Goal: Entertainment & Leisure: Consume media (video, audio)

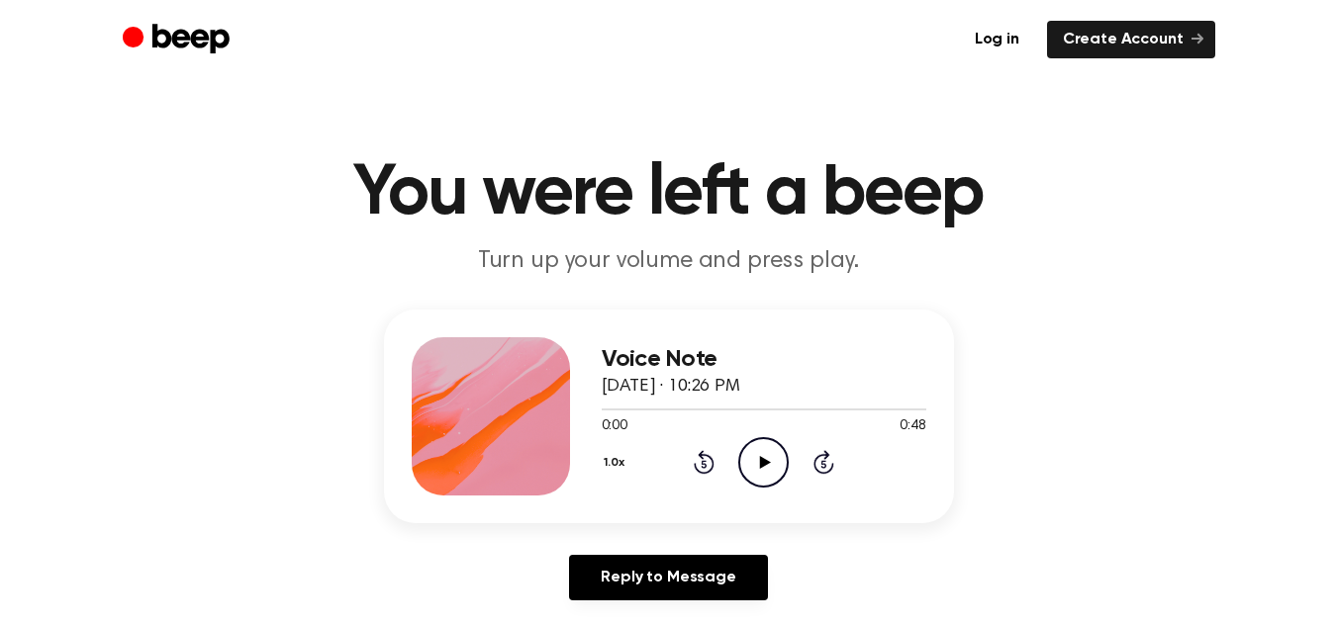
click at [780, 468] on icon "Play Audio" at bounding box center [763, 462] width 50 height 50
click at [709, 468] on icon "Rewind 5 seconds" at bounding box center [704, 462] width 22 height 26
click at [763, 461] on icon "Pause Audio" at bounding box center [763, 462] width 50 height 50
click at [763, 461] on icon at bounding box center [765, 462] width 11 height 13
drag, startPoint x: 614, startPoint y: 404, endPoint x: 565, endPoint y: 410, distance: 49.8
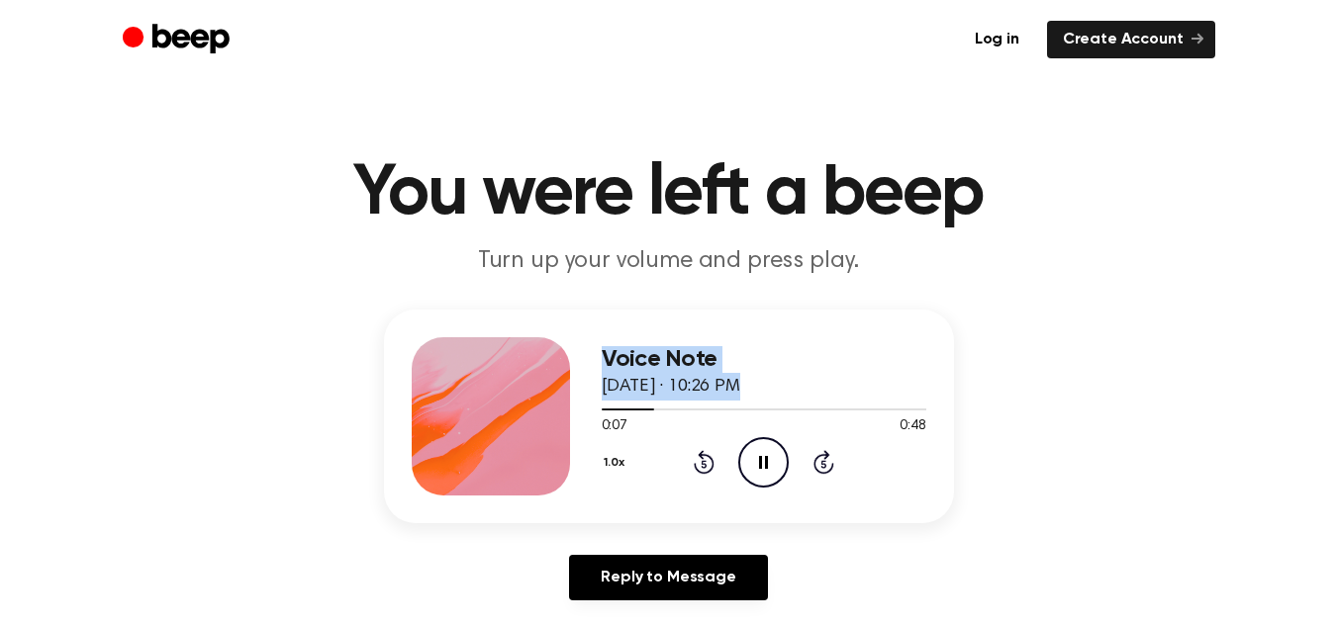
click at [565, 410] on div "Voice Note [DATE] · 10:26 PM 0:07 0:48 Your browser does not support the [objec…" at bounding box center [669, 417] width 570 height 214
drag, startPoint x: 664, startPoint y: 410, endPoint x: 619, endPoint y: 409, distance: 44.5
click at [619, 409] on div at bounding box center [764, 409] width 325 height 16
click at [619, 409] on span at bounding box center [612, 410] width 16 height 16
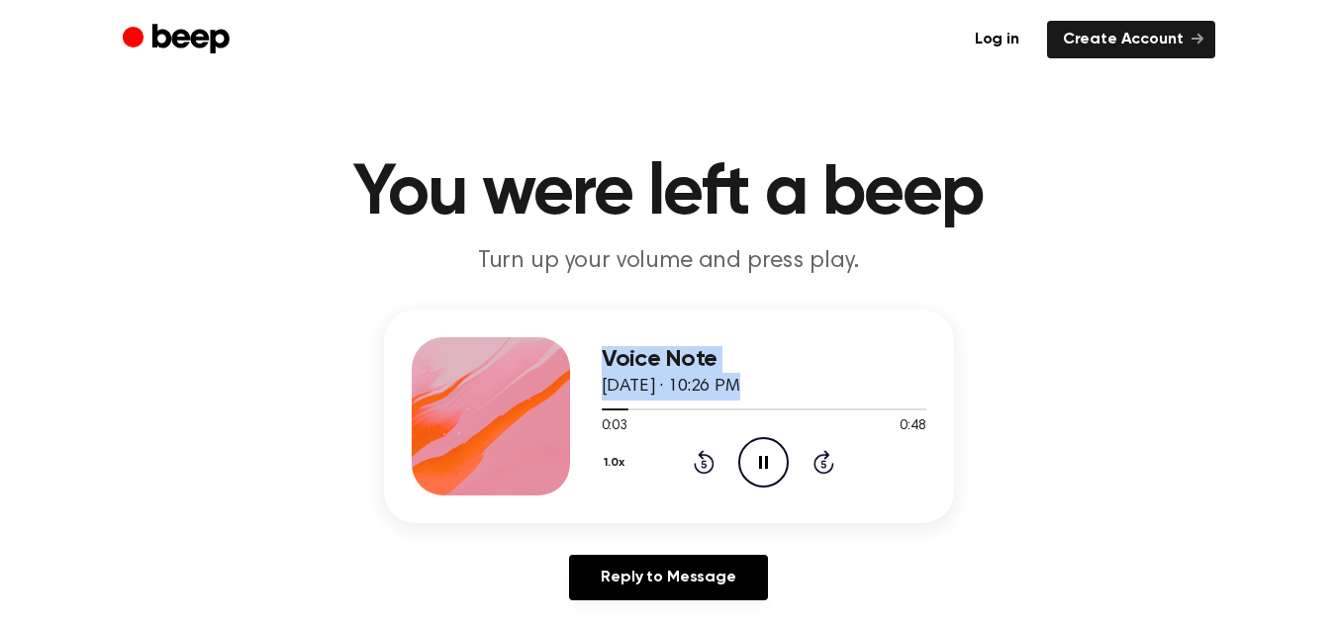
drag, startPoint x: 616, startPoint y: 409, endPoint x: 570, endPoint y: 402, distance: 47.0
click at [570, 402] on div "Voice Note [DATE] · 10:26 PM 0:03 0:48 Your browser does not support the [objec…" at bounding box center [669, 417] width 570 height 214
click at [705, 464] on icon at bounding box center [703, 465] width 5 height 8
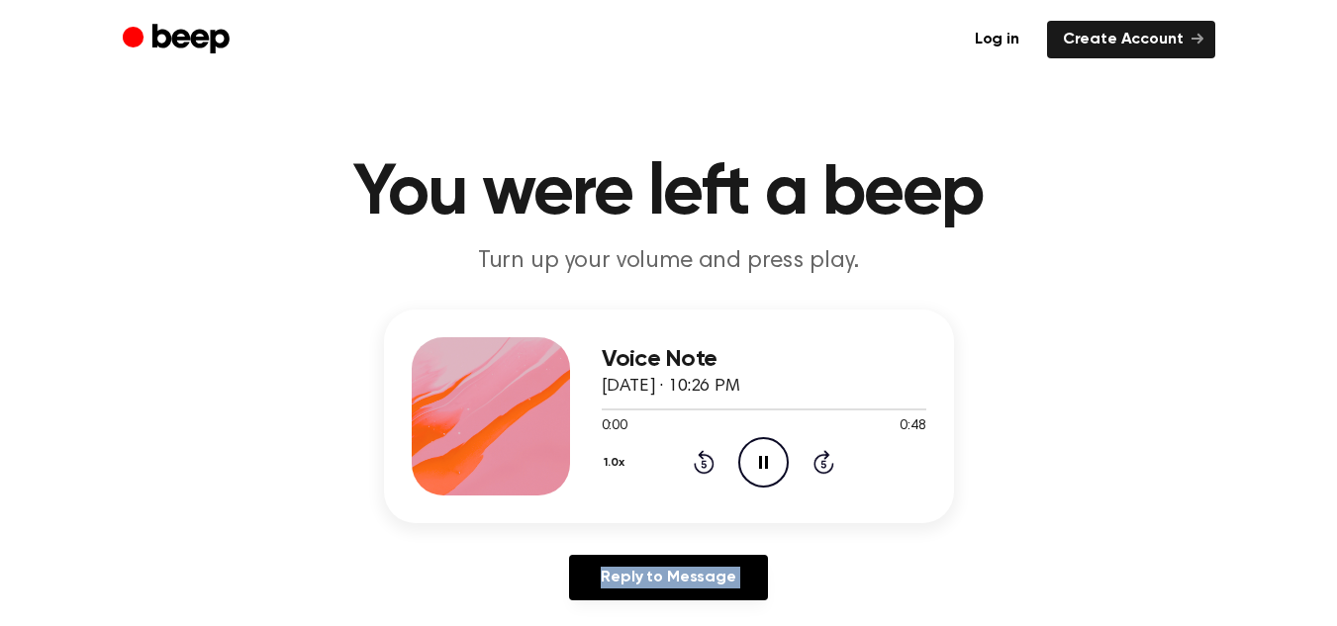
click at [705, 464] on icon at bounding box center [703, 465] width 5 height 8
click at [694, 460] on icon "Rewind 5 seconds" at bounding box center [704, 462] width 22 height 26
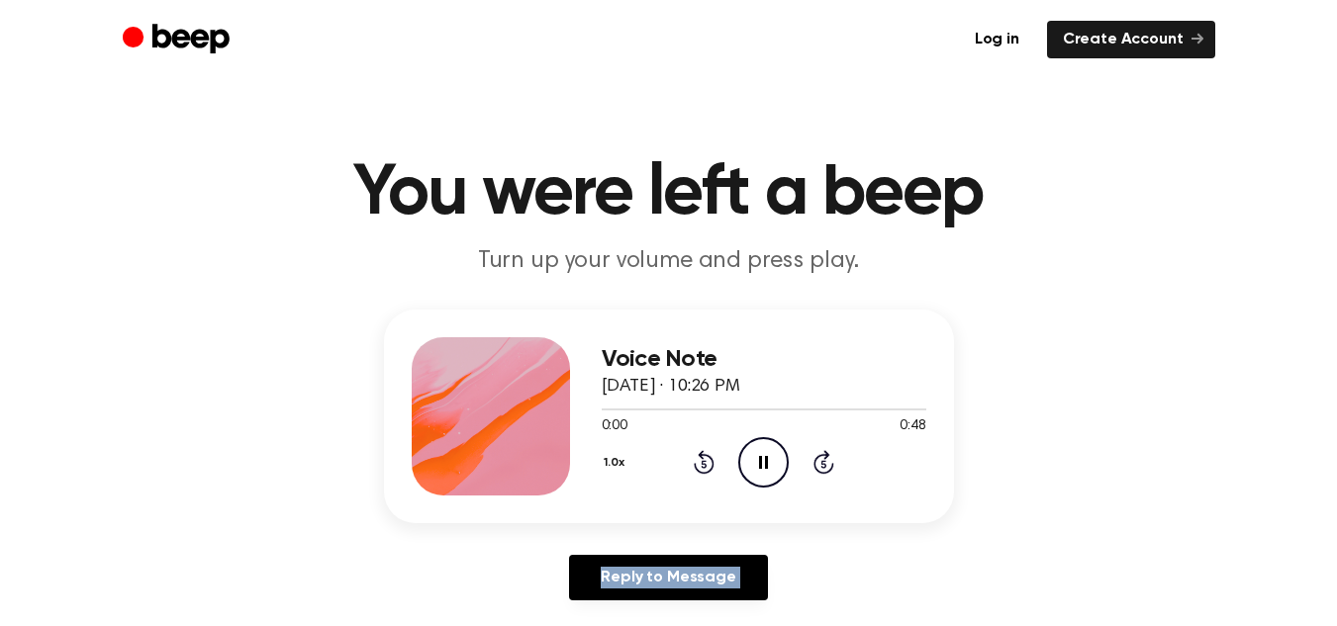
click at [694, 460] on icon "Rewind 5 seconds" at bounding box center [704, 462] width 22 height 26
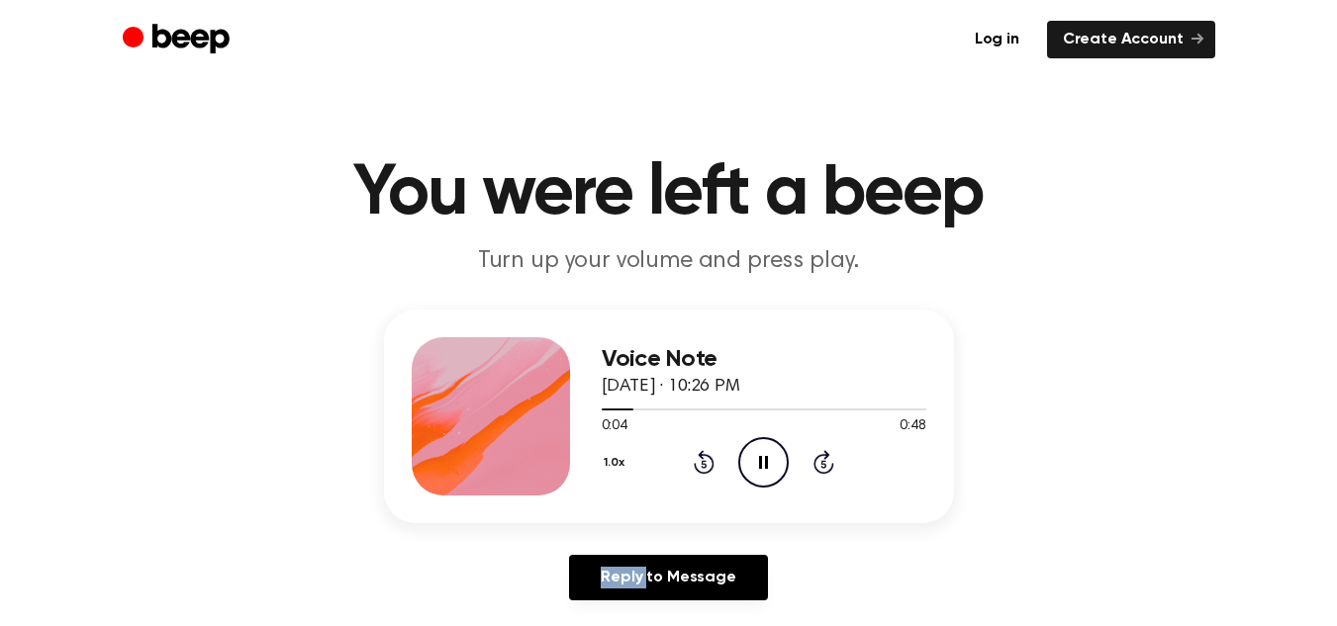
click at [694, 460] on icon "Rewind 5 seconds" at bounding box center [704, 462] width 22 height 26
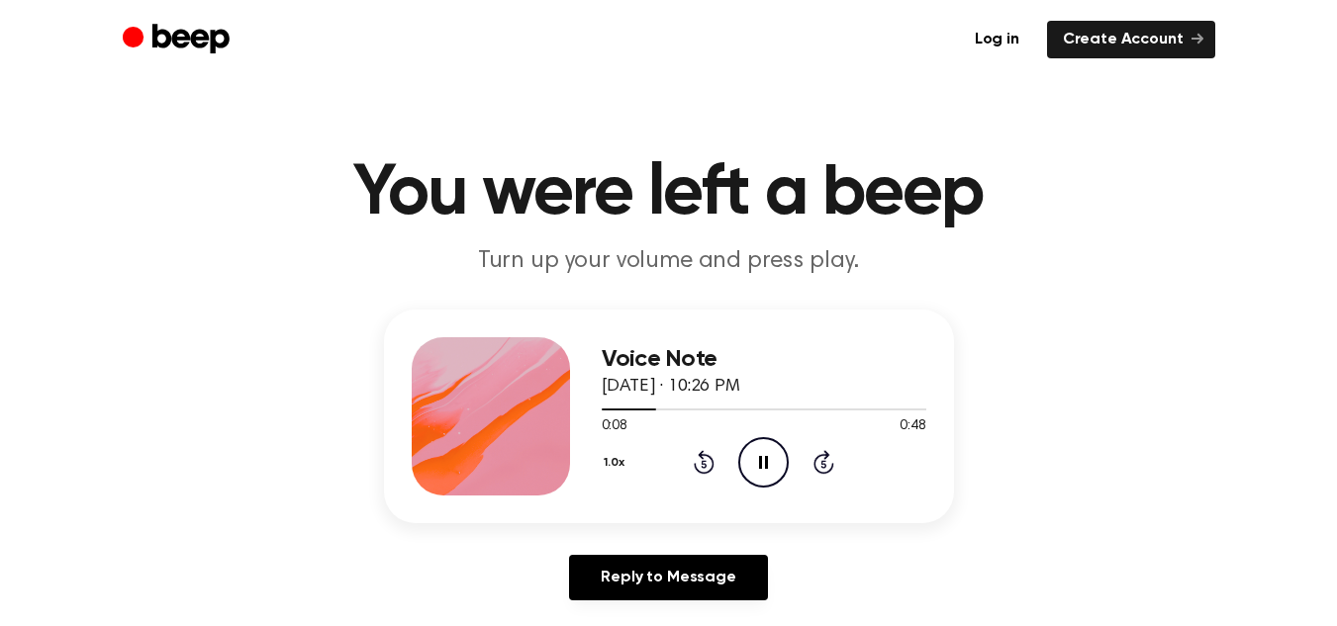
click at [694, 460] on icon "Rewind 5 seconds" at bounding box center [704, 462] width 22 height 26
